Goal: Information Seeking & Learning: Learn about a topic

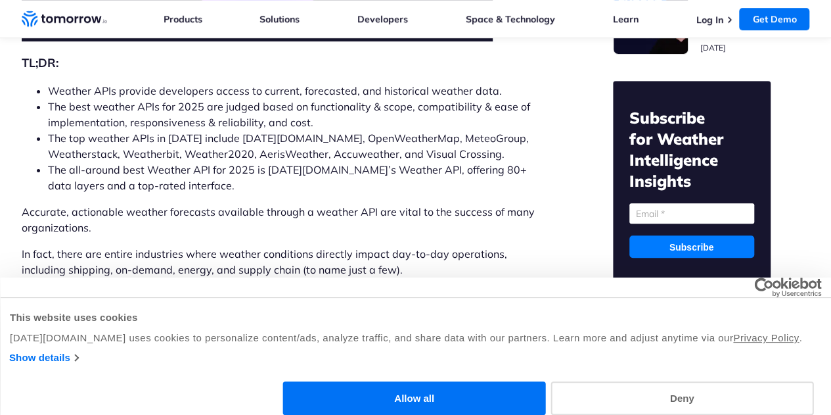
click at [707, 381] on button "Deny" at bounding box center [682, 398] width 263 height 34
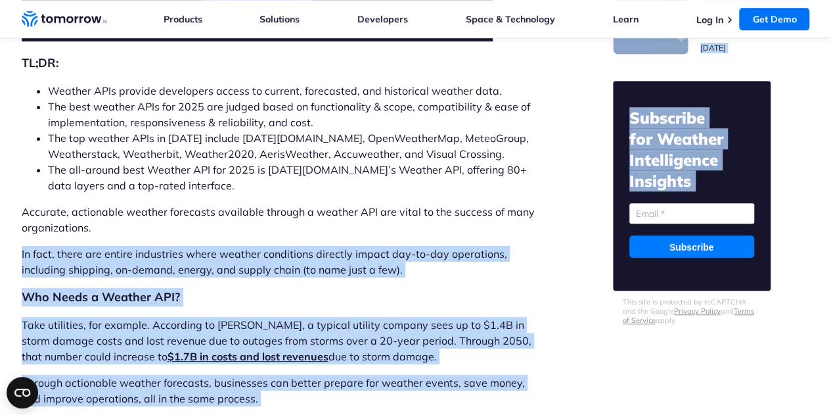
drag, startPoint x: 605, startPoint y: 297, endPoint x: 489, endPoint y: 260, distance: 121.6
click at [489, 260] on p "In fact, there are entire industries where weather conditions directly impact d…" at bounding box center [283, 262] width 522 height 32
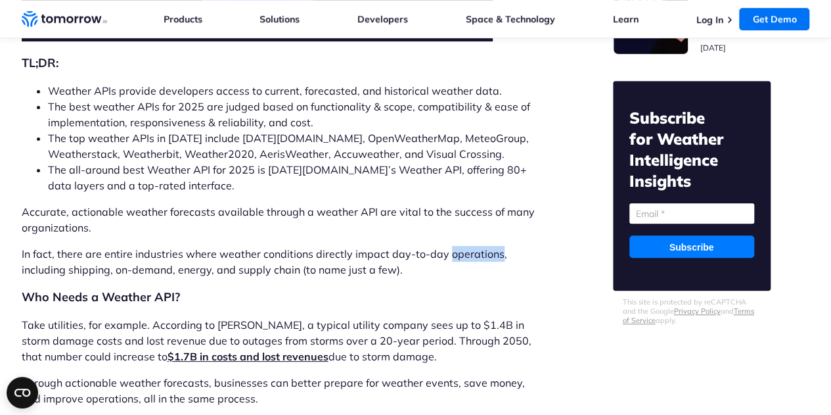
click at [489, 260] on p "In fact, there are entire industries where weather conditions directly impact d…" at bounding box center [283, 262] width 522 height 32
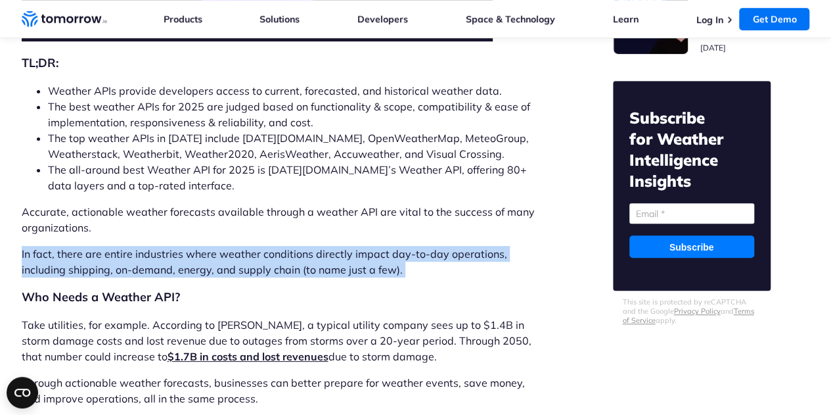
drag, startPoint x: 489, startPoint y: 260, endPoint x: 467, endPoint y: 279, distance: 29.8
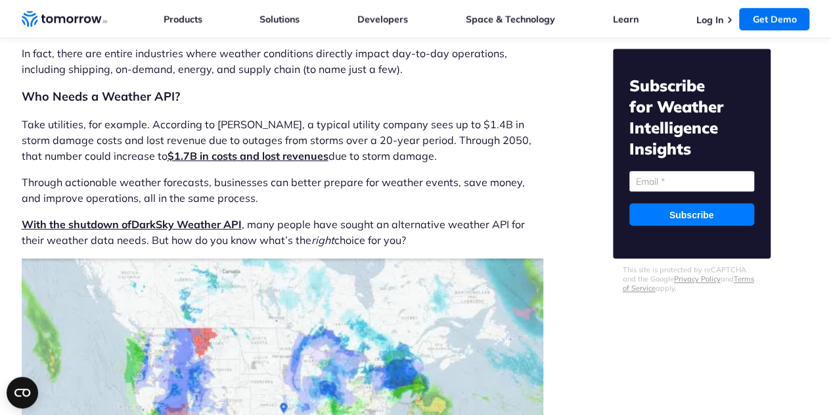
scroll to position [603, 0]
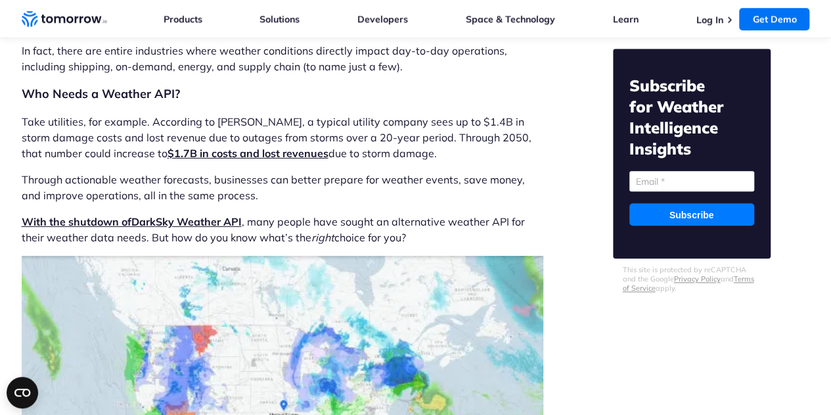
click at [383, 216] on p "With the shutdown of Dark Sky Weather API , many people have sought an alternat…" at bounding box center [283, 230] width 522 height 32
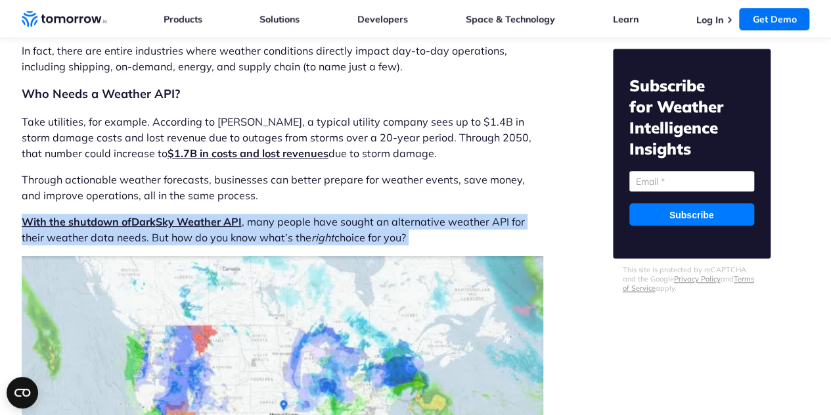
click at [383, 216] on p "With the shutdown of Dark Sky Weather API , many people have sought an alternat…" at bounding box center [283, 230] width 522 height 32
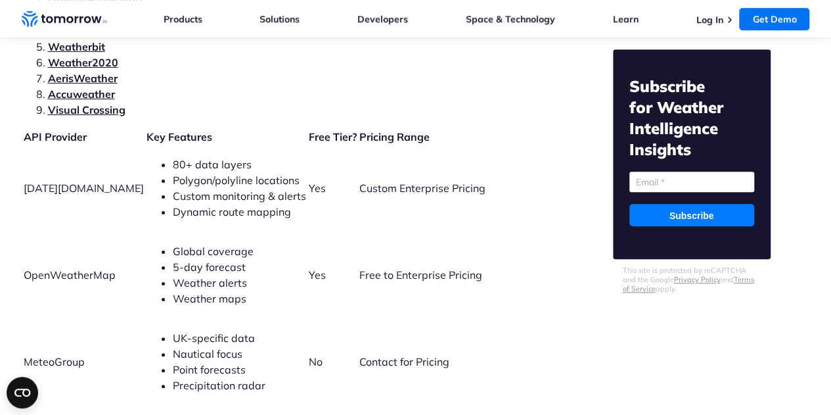
scroll to position [2932, 0]
click at [173, 204] on span "Dynamic route mapping" at bounding box center [232, 210] width 118 height 13
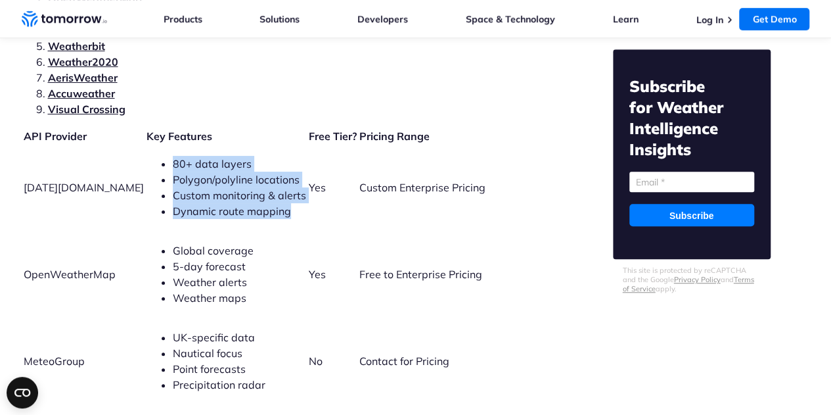
drag, startPoint x: 172, startPoint y: 199, endPoint x: 174, endPoint y: 149, distance: 50.6
click at [174, 156] on ul "80+ data layers Polygon/polyline locations Custom monitoring & alerts Dynamic r…" at bounding box center [227, 187] width 160 height 63
click at [174, 157] on span "80+ data layers" at bounding box center [212, 163] width 79 height 13
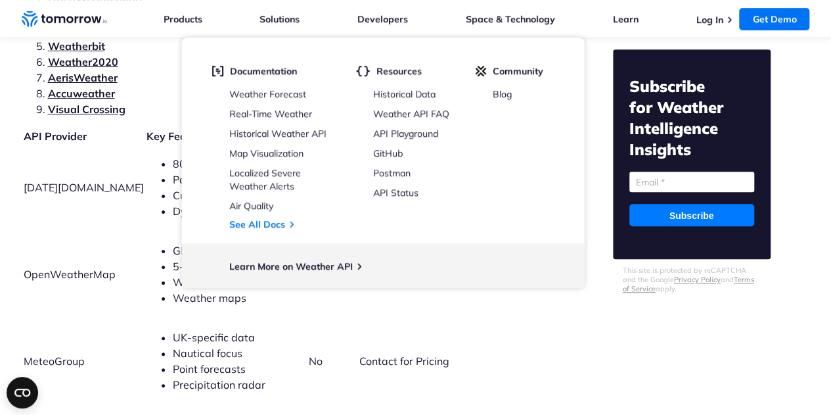
click at [146, 145] on td "80+ data layers Polygon/polyline locations Custom monitoring & alerts Dynamic r…" at bounding box center [226, 187] width 161 height 85
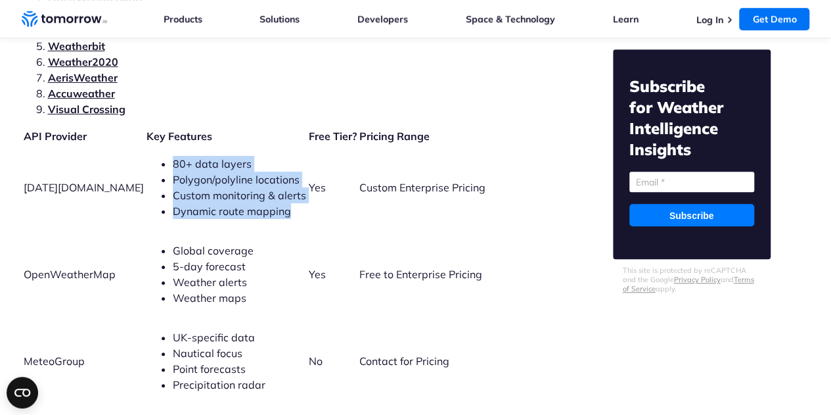
drag, startPoint x: 139, startPoint y: 133, endPoint x: 141, endPoint y: 189, distance: 55.9
click at [146, 189] on td "80+ data layers Polygon/polyline locations Custom monitoring & alerts Dynamic r…" at bounding box center [226, 187] width 161 height 85
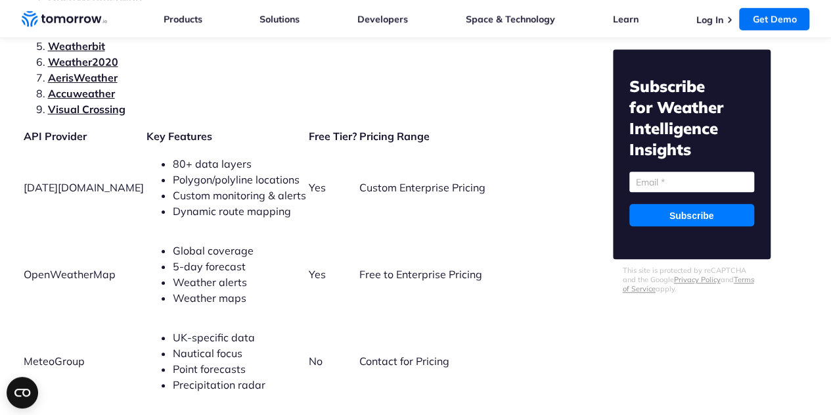
click at [173, 244] on span "Global coverage" at bounding box center [213, 250] width 81 height 13
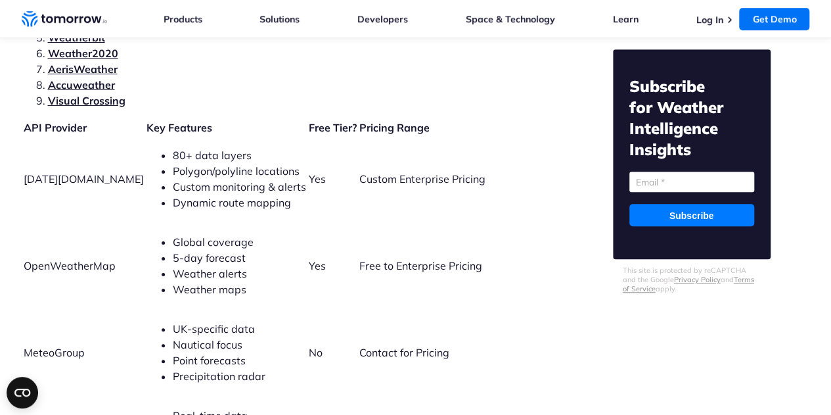
scroll to position [2942, 0]
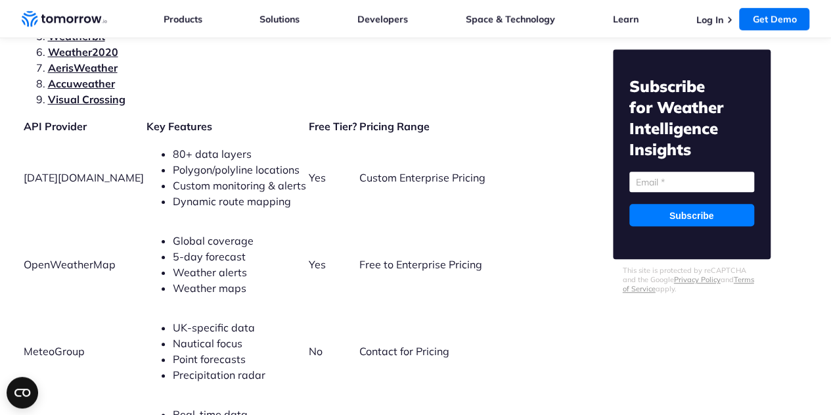
click at [173, 250] on span "5-day forecast" at bounding box center [209, 256] width 73 height 13
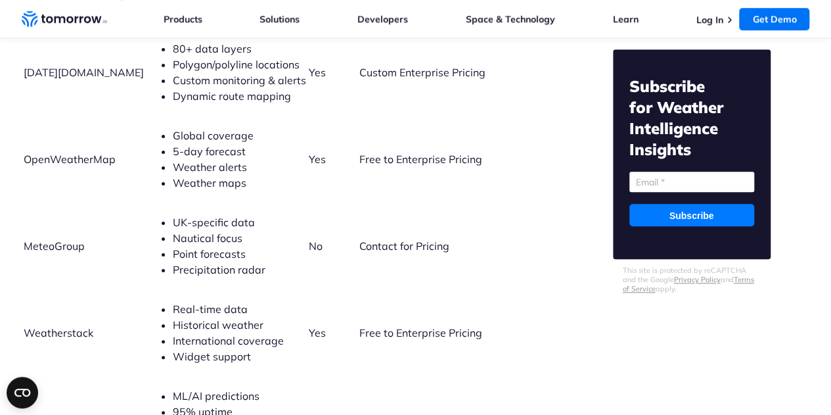
click at [173, 247] on span "Point forecasts" at bounding box center [209, 253] width 73 height 13
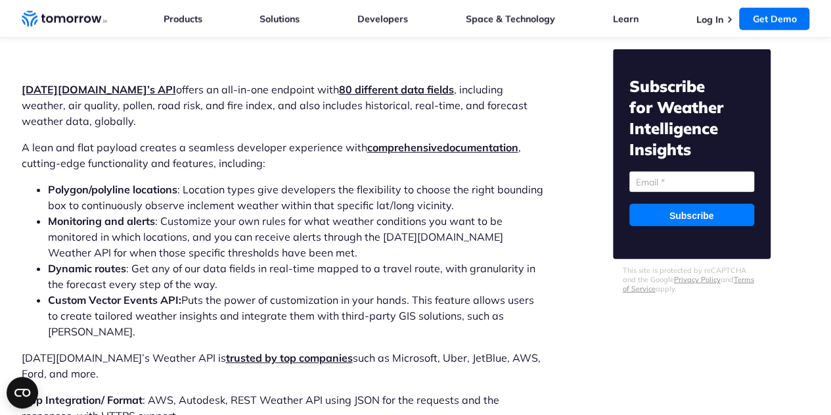
scroll to position [4068, 0]
